Goal: Navigation & Orientation: Find specific page/section

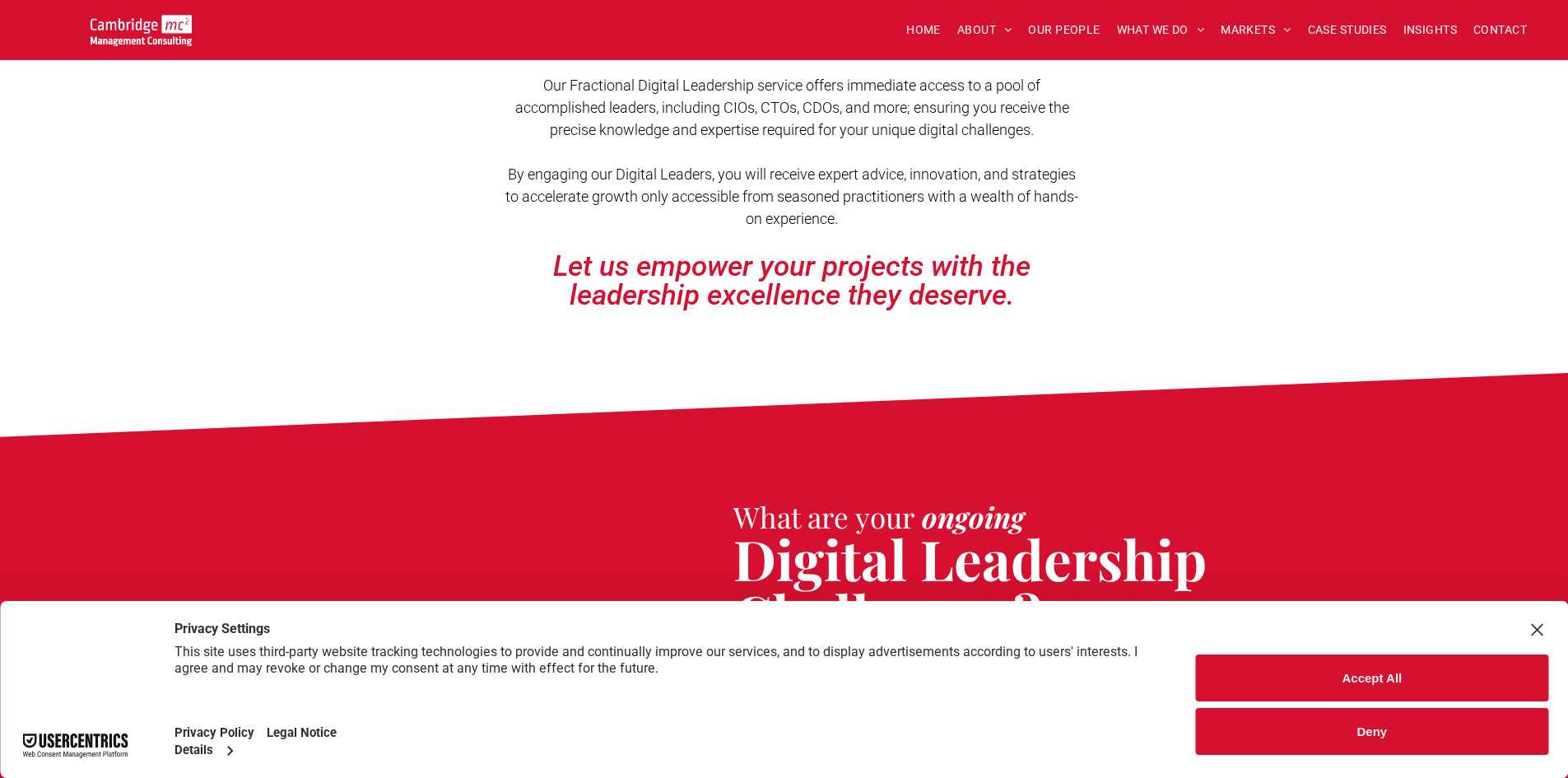
scroll to position [329, 0]
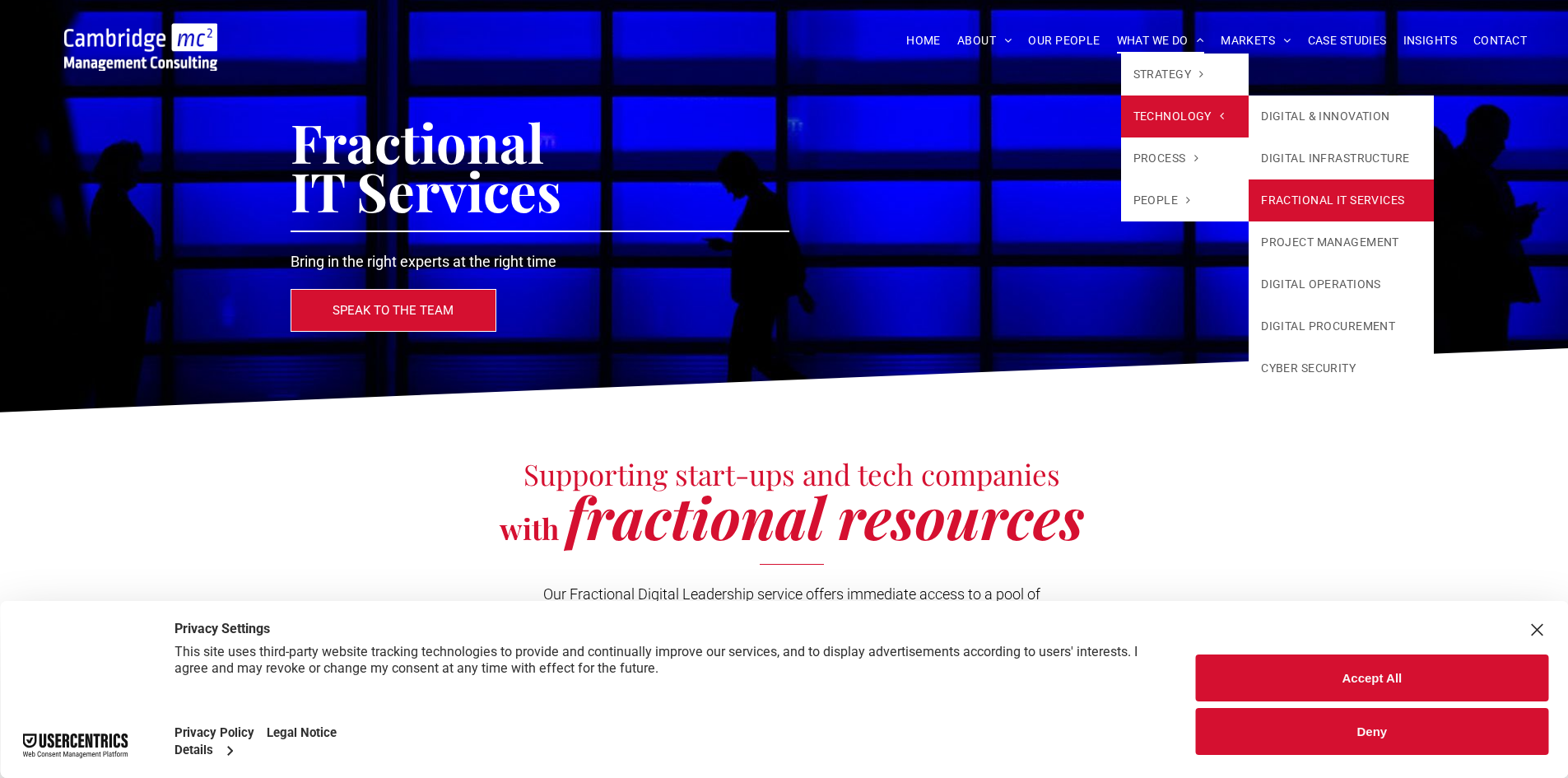
click at [1315, 188] on link "FRACTIONAL IT SERVICES" at bounding box center [1341, 201] width 185 height 42
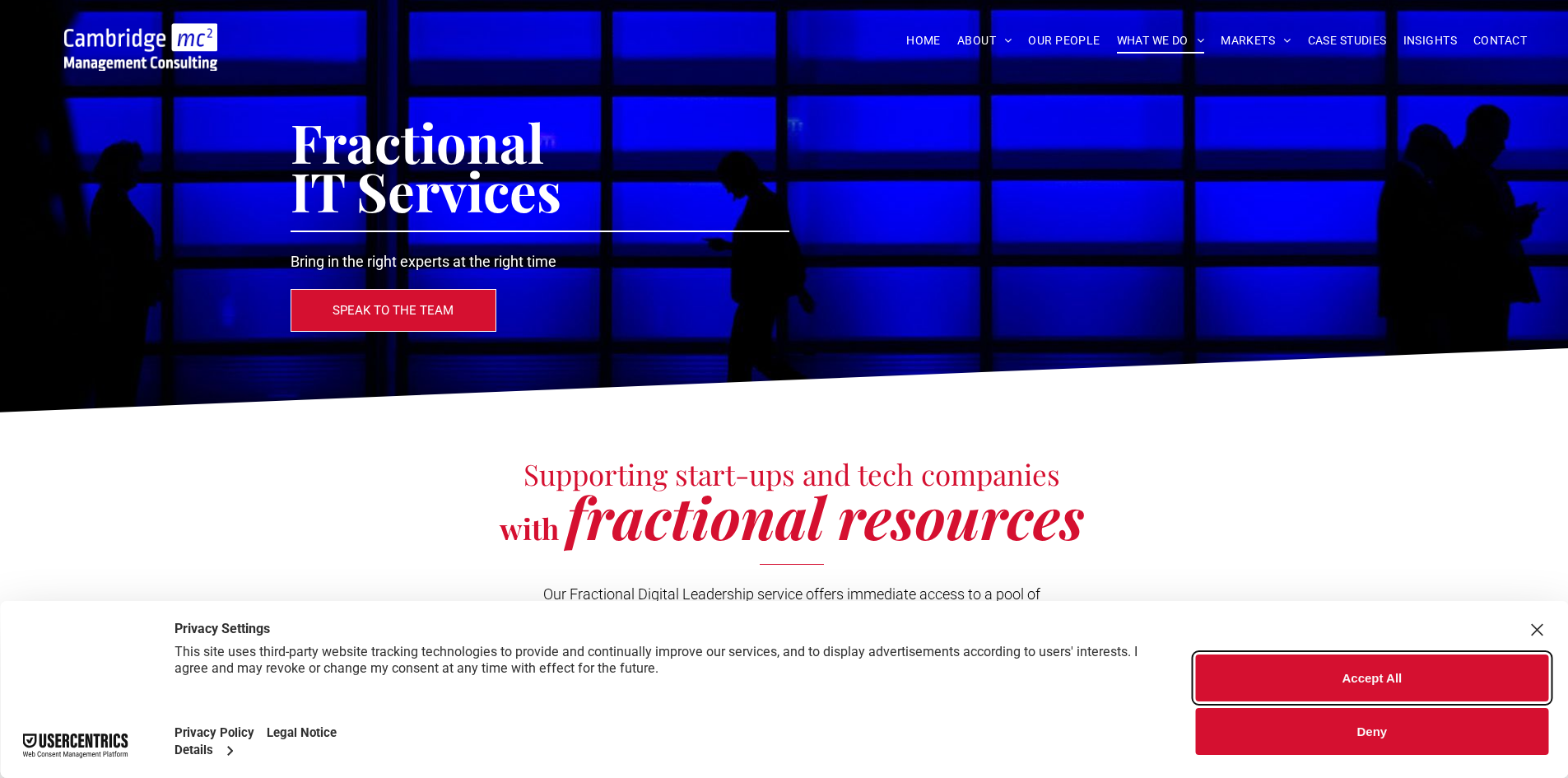
click at [1412, 688] on button "Accept All" at bounding box center [1372, 678] width 352 height 47
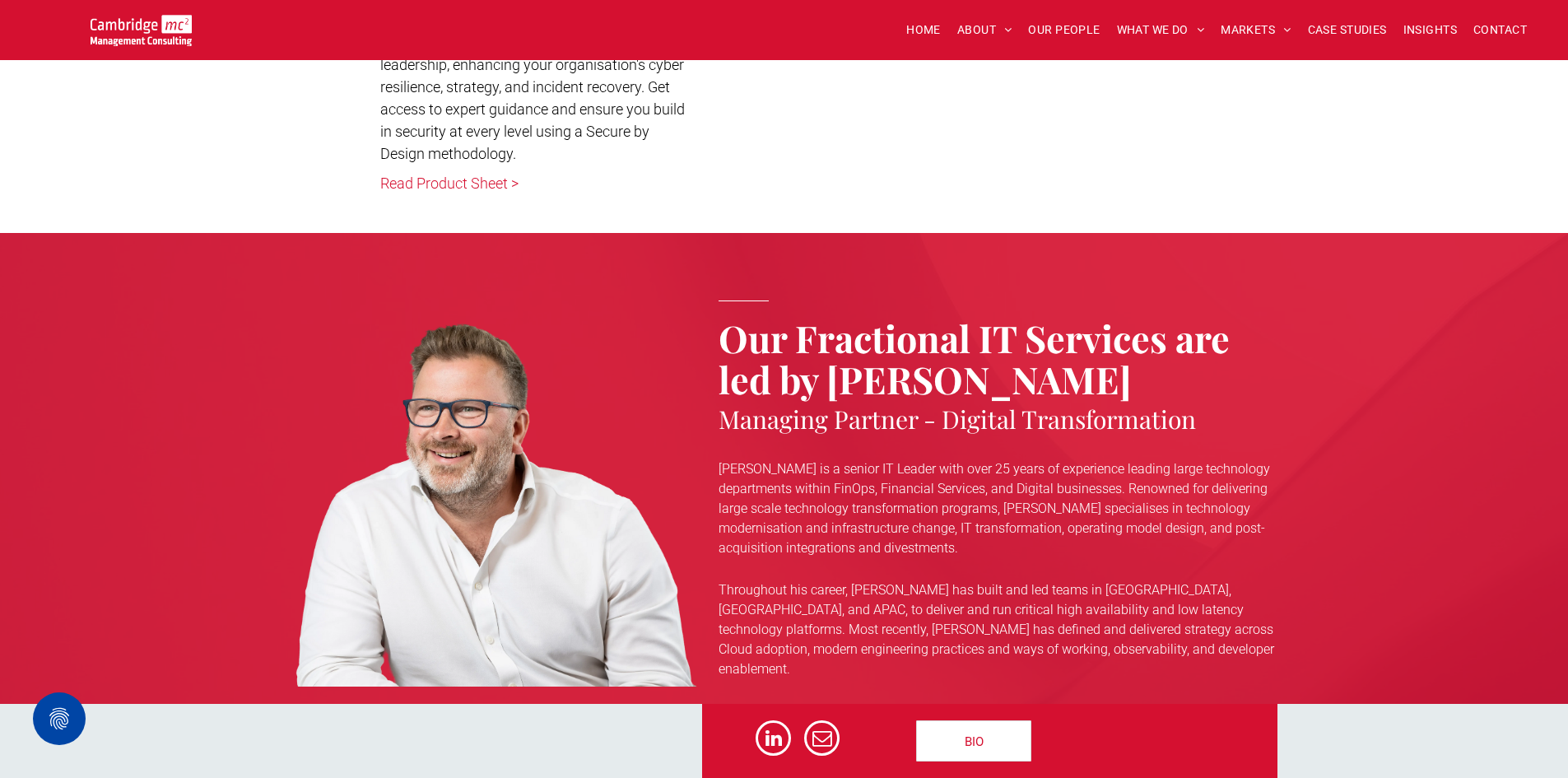
scroll to position [4776, 0]
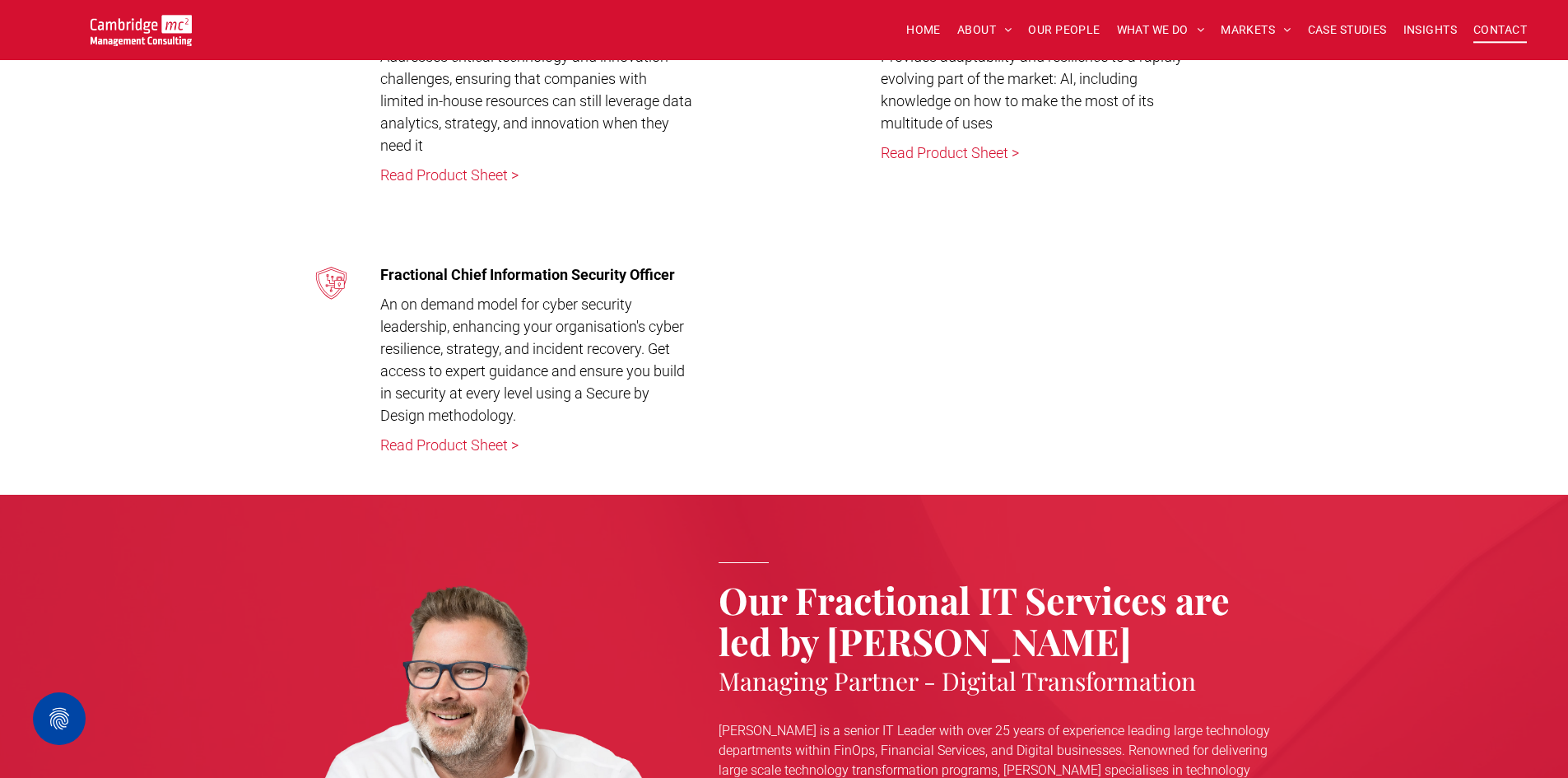
click at [1492, 28] on span "CONTACT" at bounding box center [1500, 30] width 54 height 25
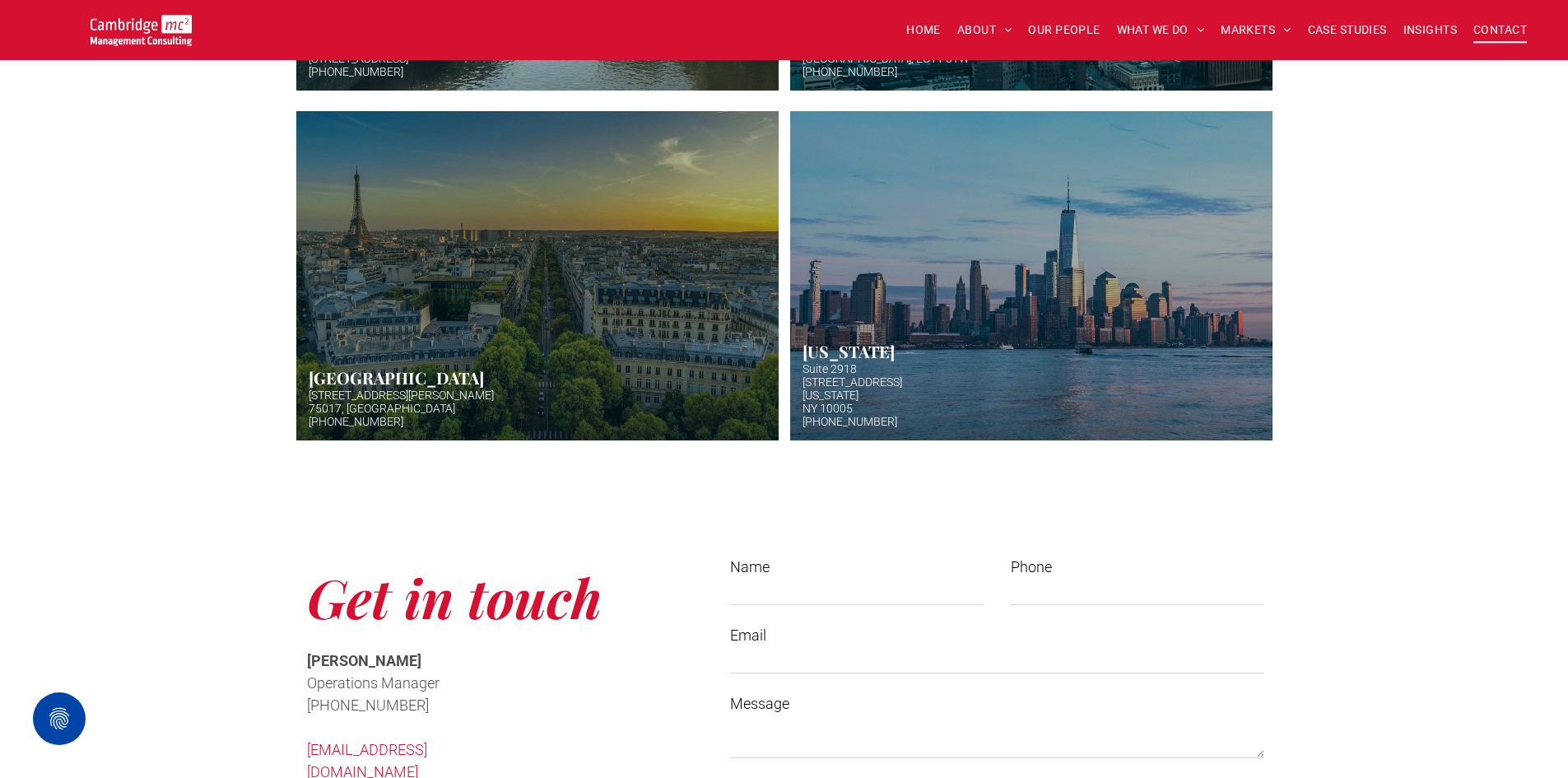
scroll to position [1152, 0]
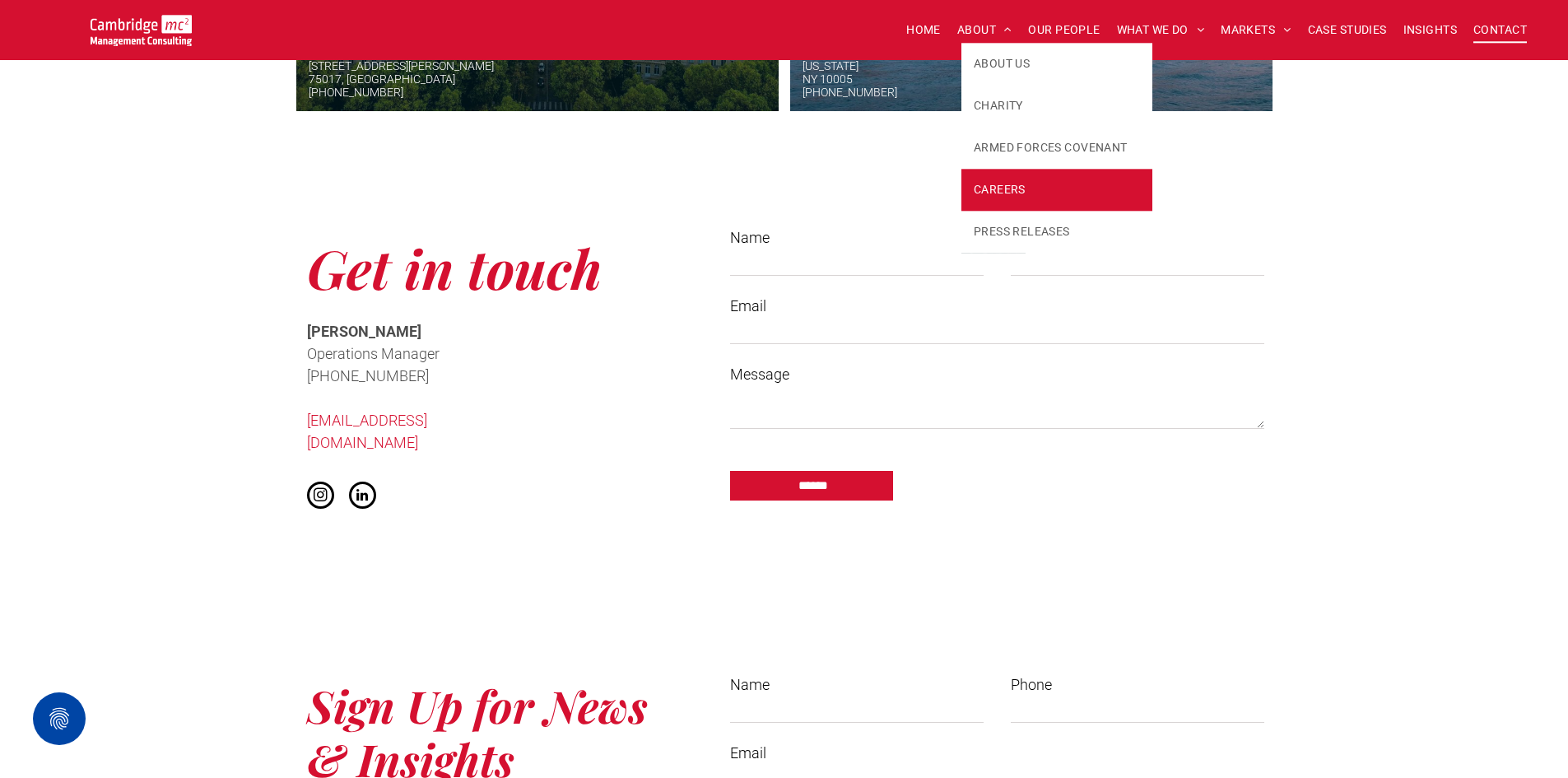
click at [1025, 201] on link "CAREERS" at bounding box center [1057, 190] width 191 height 42
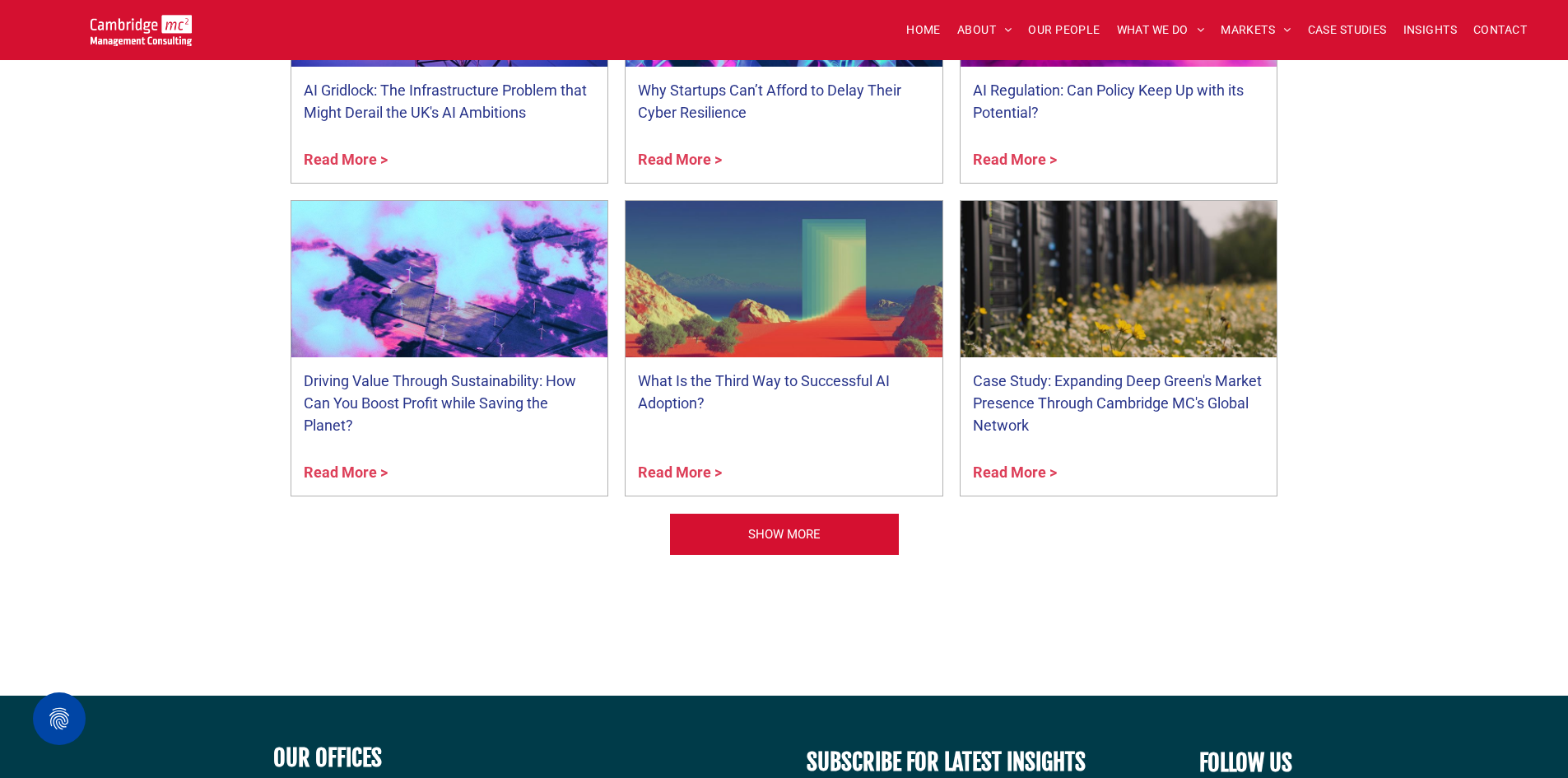
scroll to position [1647, 0]
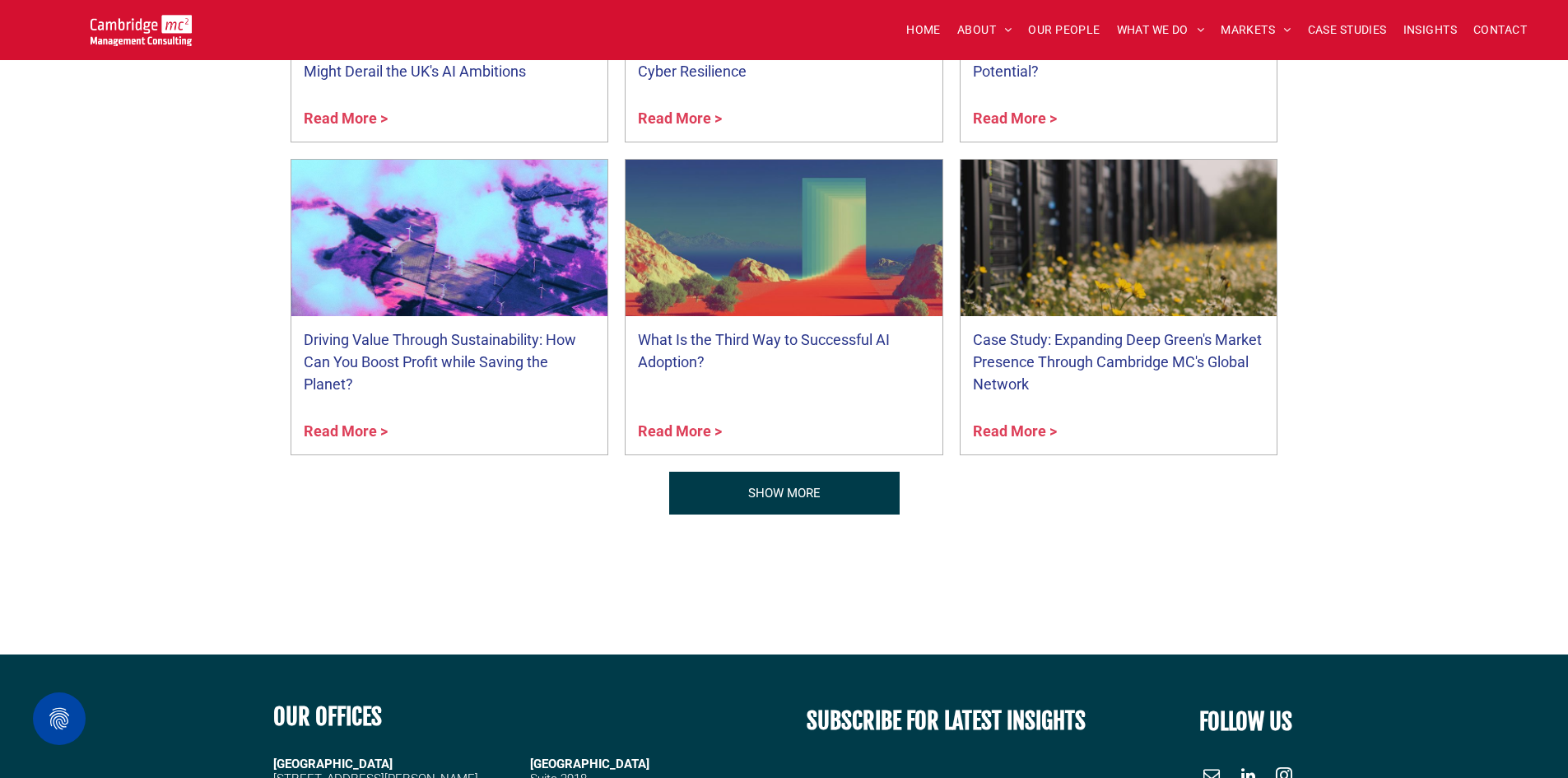
click at [776, 486] on span "SHOW MORE" at bounding box center [785, 493] width 73 height 41
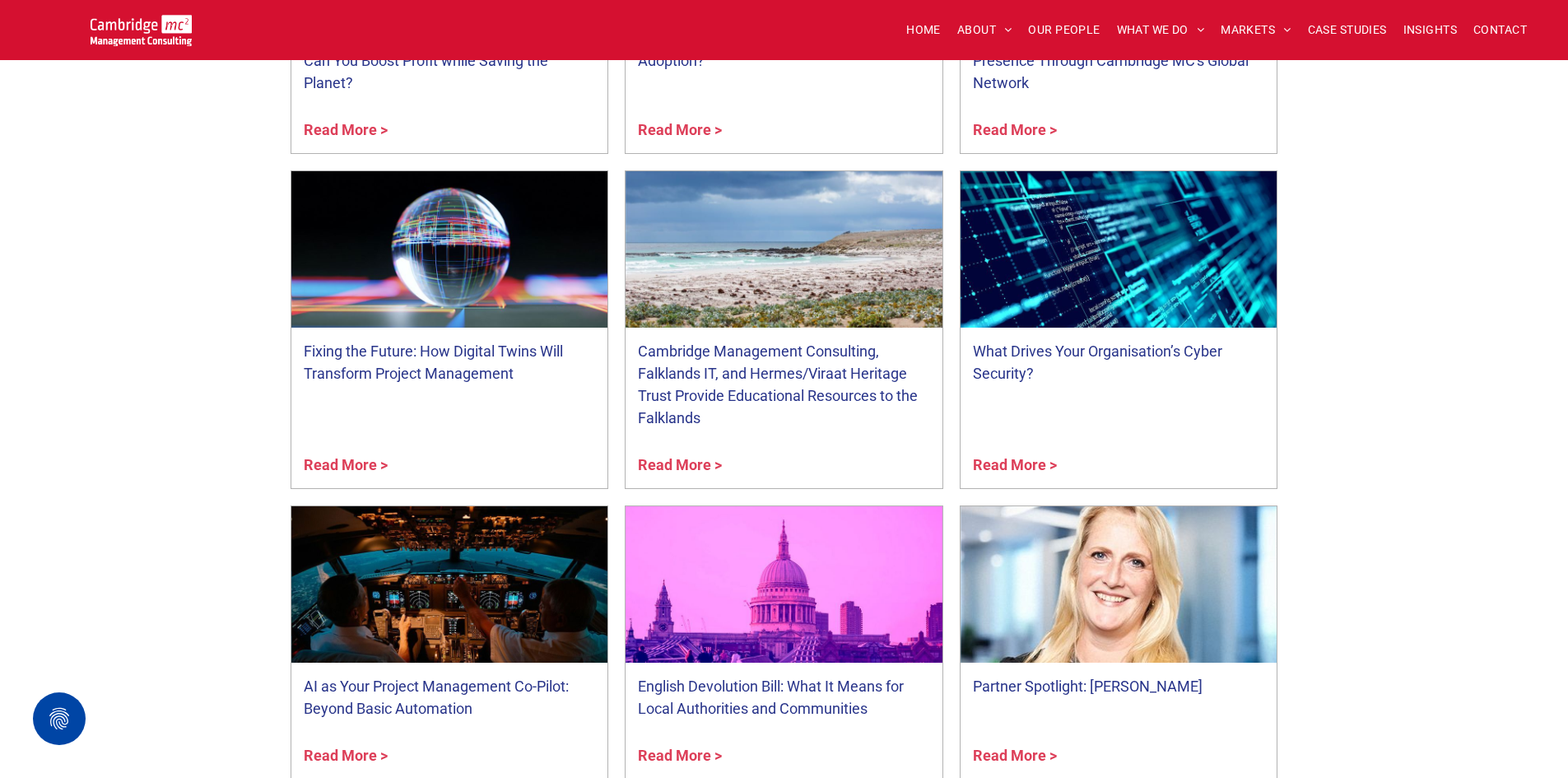
scroll to position [1977, 0]
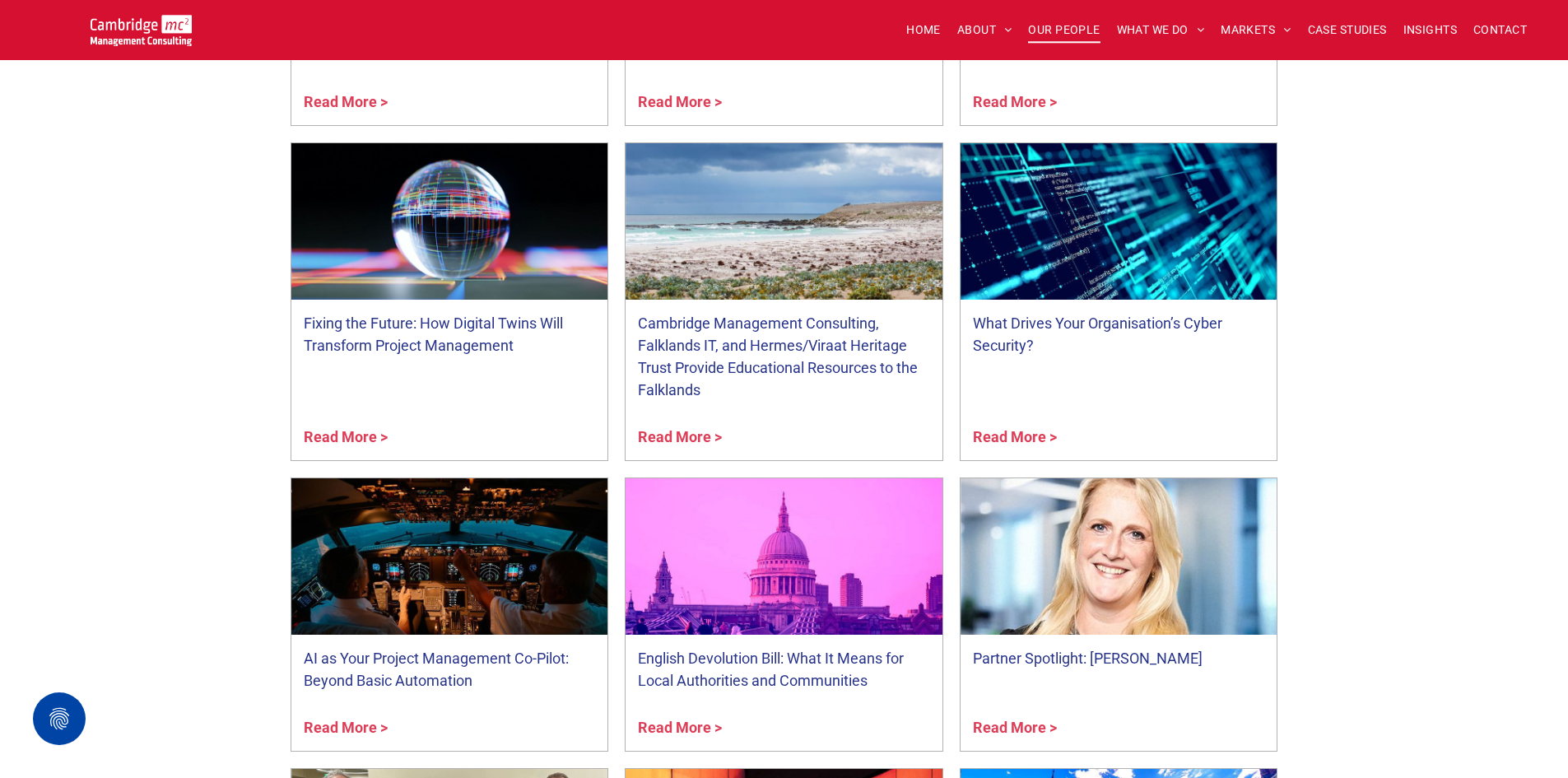
click at [1051, 25] on span "OUR PEOPLE" at bounding box center [1064, 30] width 72 height 25
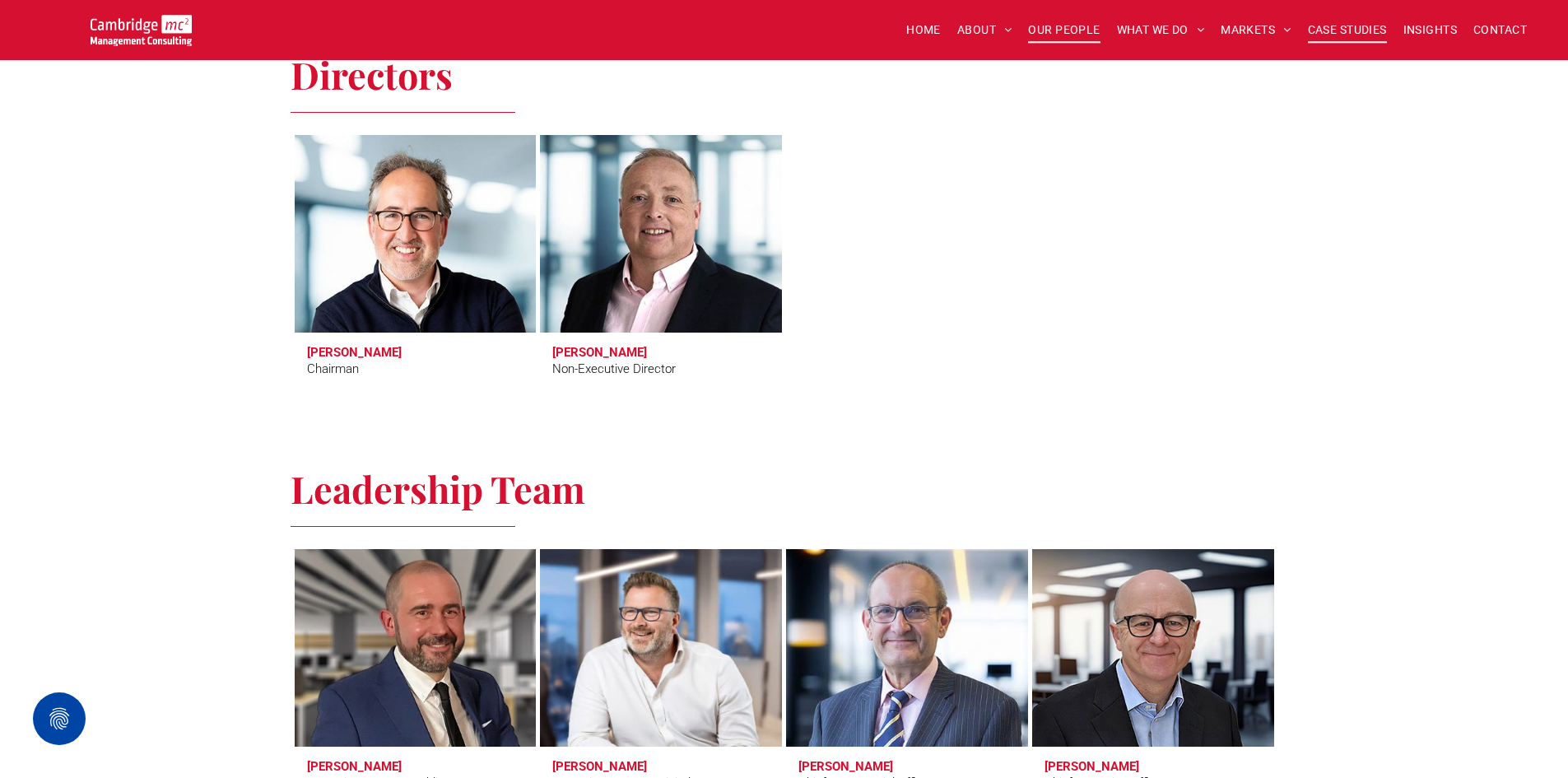
scroll to position [494, 0]
